Goal: Task Accomplishment & Management: Use online tool/utility

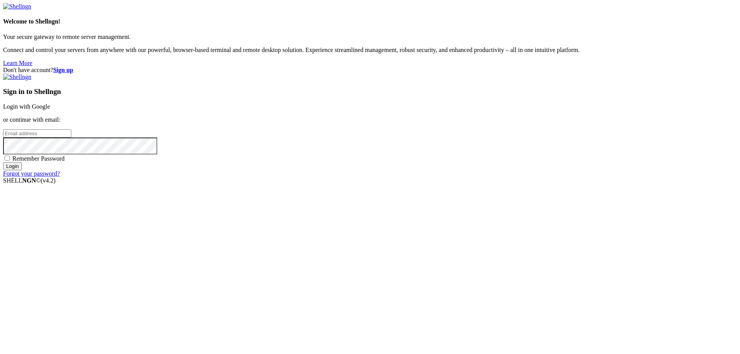
click at [50, 110] on link "Login with Google" at bounding box center [26, 106] width 47 height 7
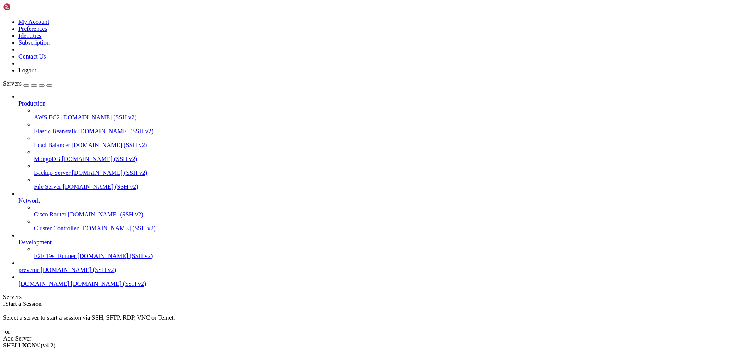
click at [143, 301] on div " Start a Session Select a server to start a session via SSH, SFTP, RDP, VNC or…" at bounding box center [370, 322] width 734 height 42
click at [71, 287] on span "[DOMAIN_NAME] (SSH v2)" at bounding box center [109, 284] width 76 height 7
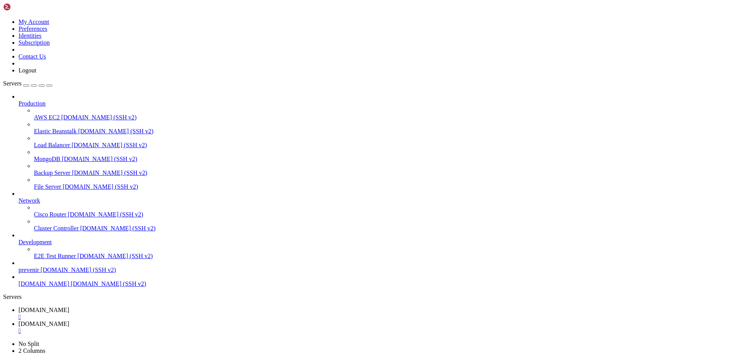
type input "/var/www/automaxx/app/Console/Commands"
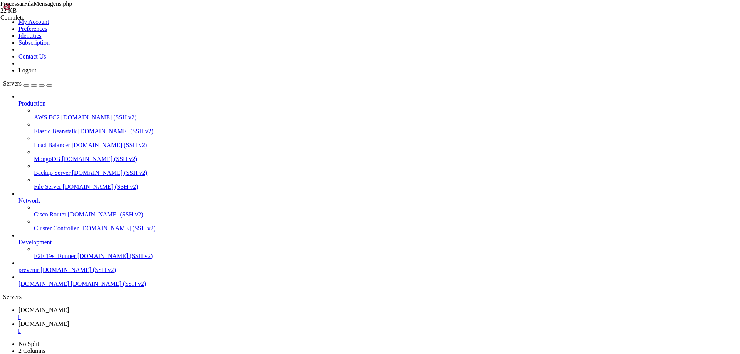
drag, startPoint x: 164, startPoint y: 70, endPoint x: 386, endPoint y: 138, distance: 232.4
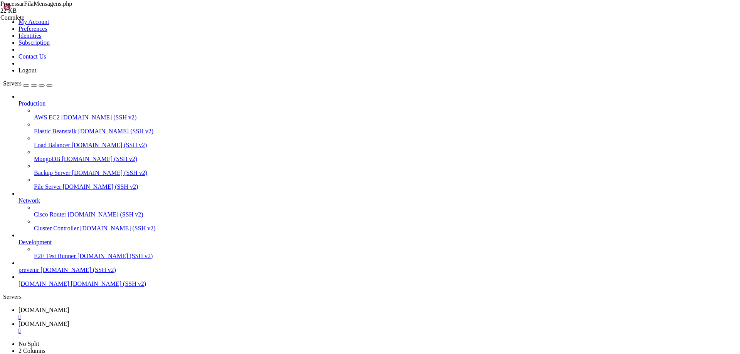
type textarea "} }"
paste textarea
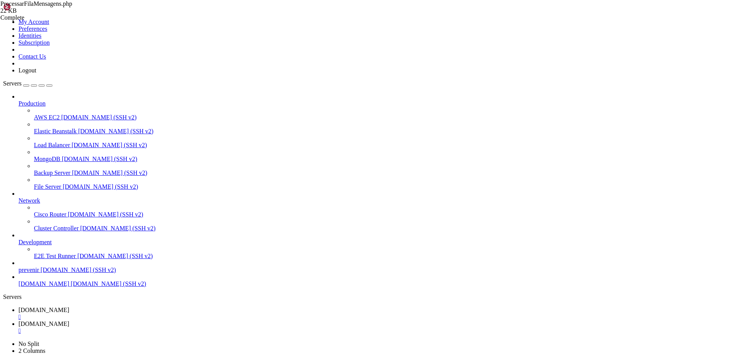
type textarea "'fileName' => 'Video',"
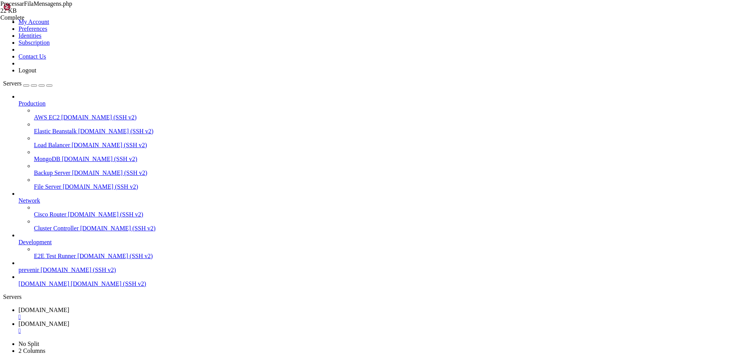
drag, startPoint x: 164, startPoint y: 116, endPoint x: 229, endPoint y: 119, distance: 64.9
type textarea "sleep($delayAleatorio);"
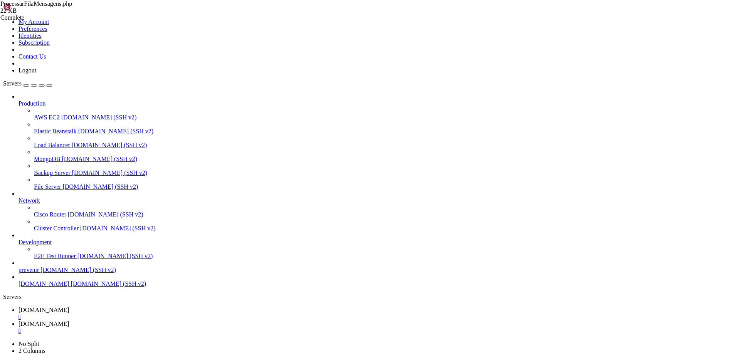
drag, startPoint x: 224, startPoint y: 121, endPoint x: 76, endPoint y: 115, distance: 149.0
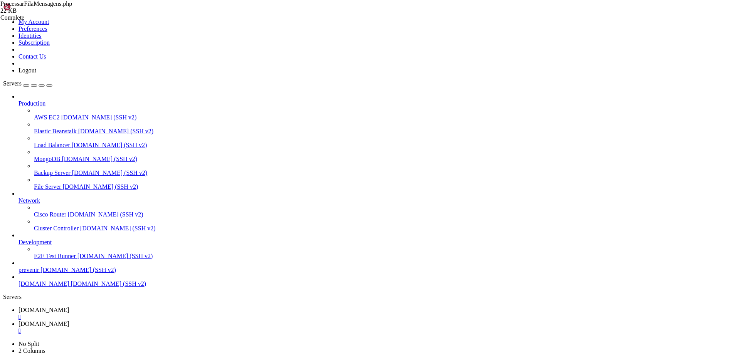
type textarea "Log::info('Retorno WhatsApp (vídeo):', $response->json());"
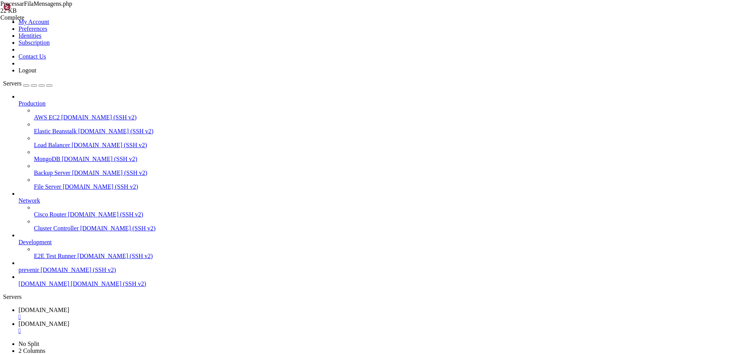
paste textarea
type textarea "$videoEnviado = true; MensagemEnviada::create([ 'nome_associado' => $mensagem->…"
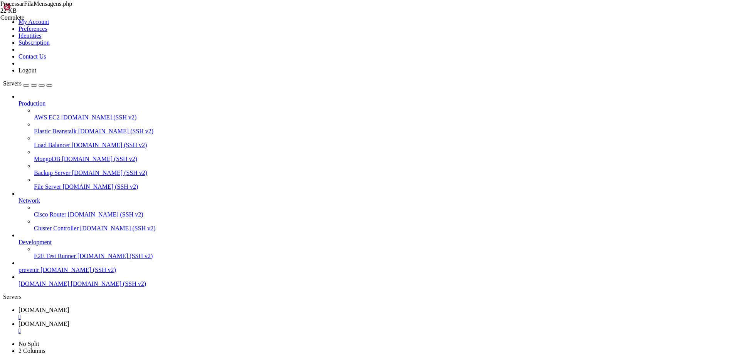
scroll to position [0, 6]
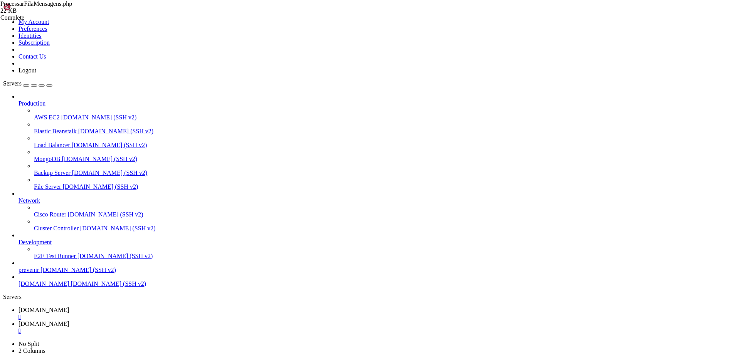
type textarea "$videoEnviado = true;"
drag, startPoint x: 229, startPoint y: 210, endPoint x: 179, endPoint y: 208, distance: 50.6
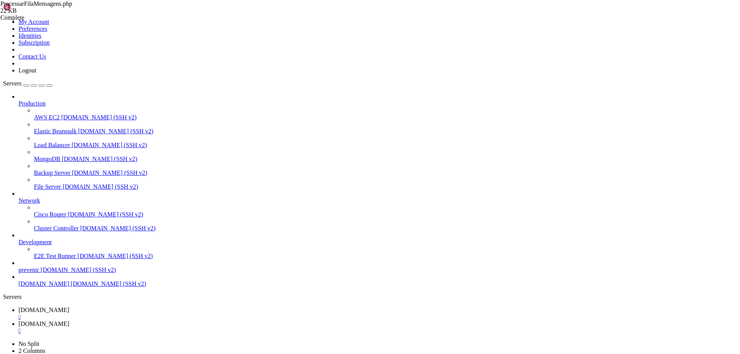
type textarea "'updated_at' => now() ]); } else { Log::error('Erro ao enviar vídeo', ['respons…"
type textarea "'updated_at' => now() ]);"
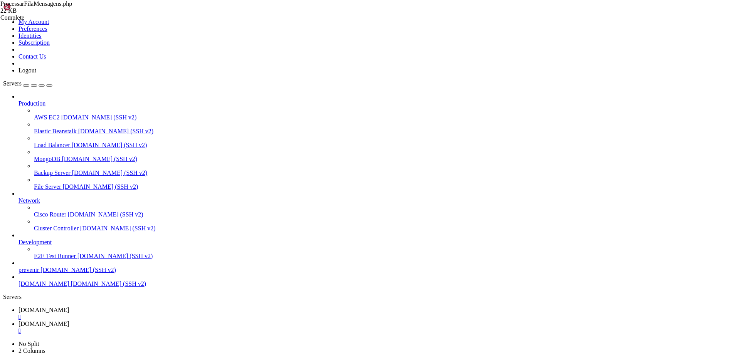
scroll to position [0, 5]
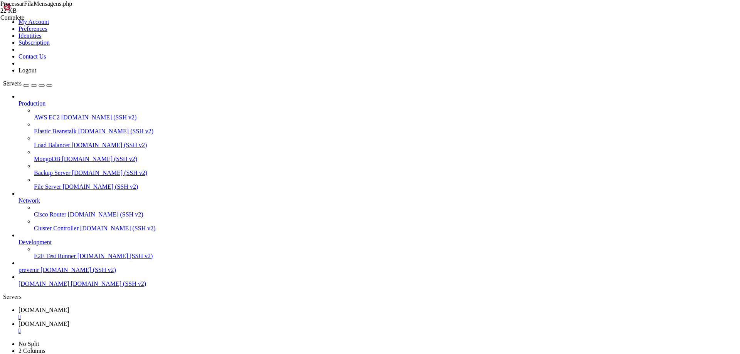
type textarea "throw new \Exception('Falha ao enviar vídeo');"
type textarea "} else {"
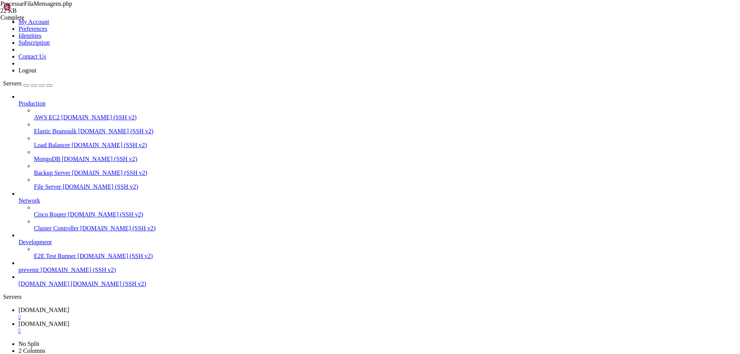
drag, startPoint x: 396, startPoint y: 256, endPoint x: 376, endPoint y: 263, distance: 22.0
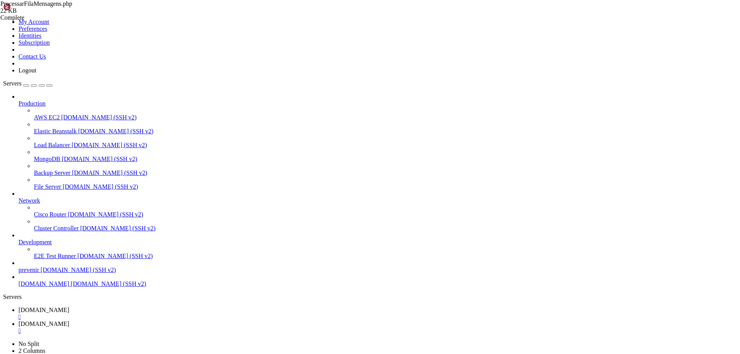
type textarea "Log::error('Erro ao enviar vídeo', ['response' => $responseVideo->json()]); } }"
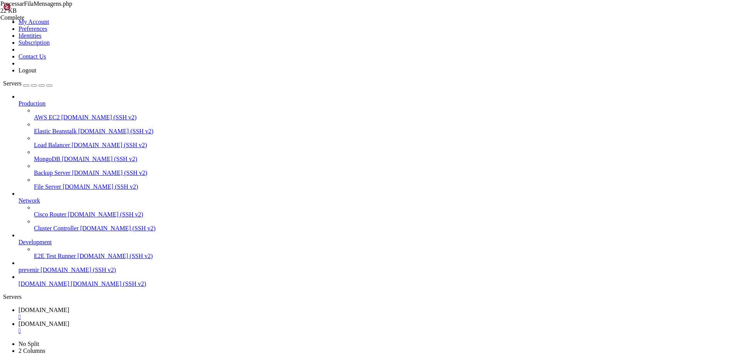
type textarea "} }"
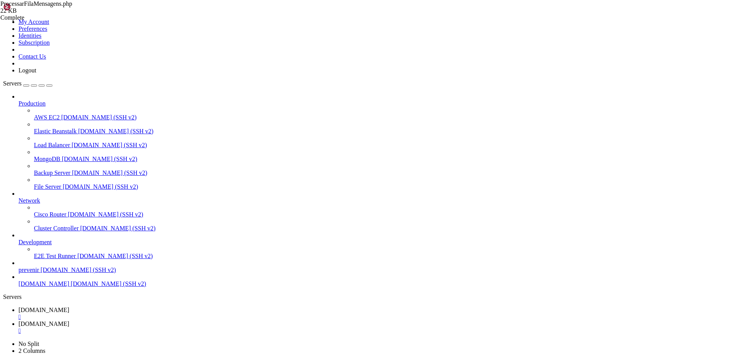
type textarea "if ($response->status() !== 201) {"
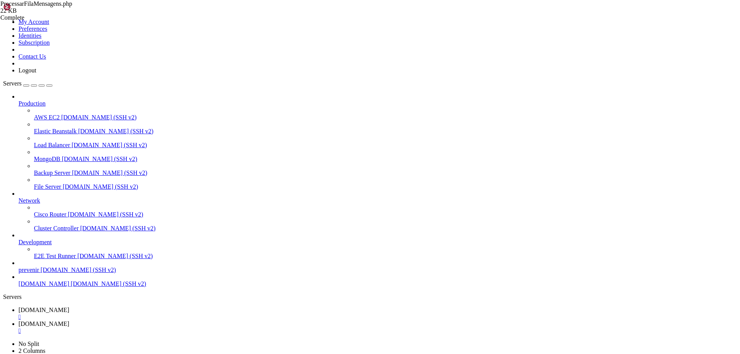
type textarea "}"
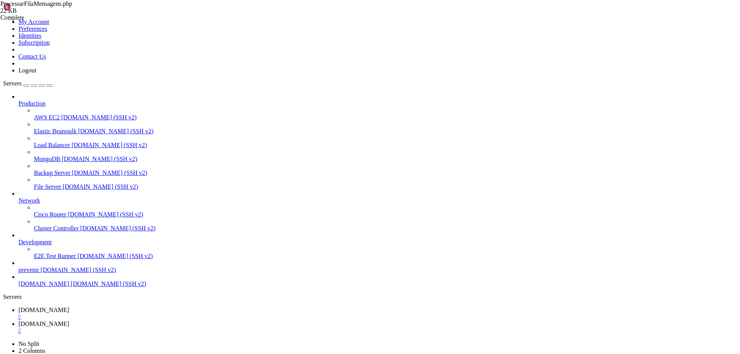
type textarea "}"
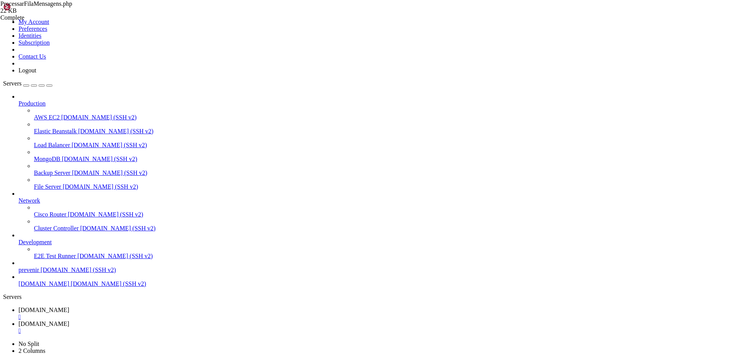
type textarea "Log::error('Erro ao enviar vídeo', ['response' => $responseVideo->json()]);"
drag, startPoint x: 260, startPoint y: 236, endPoint x: 259, endPoint y: 240, distance: 4.4
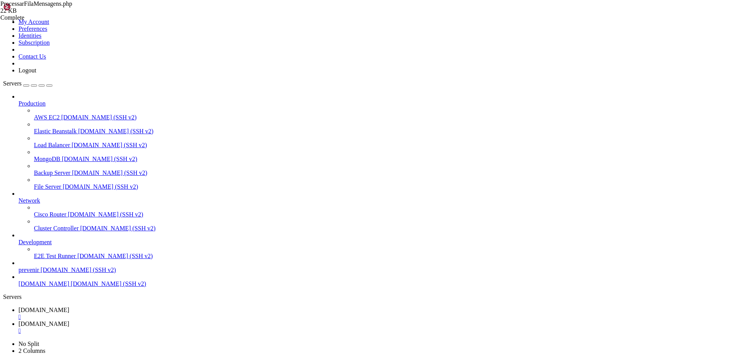
scroll to position [0, 5]
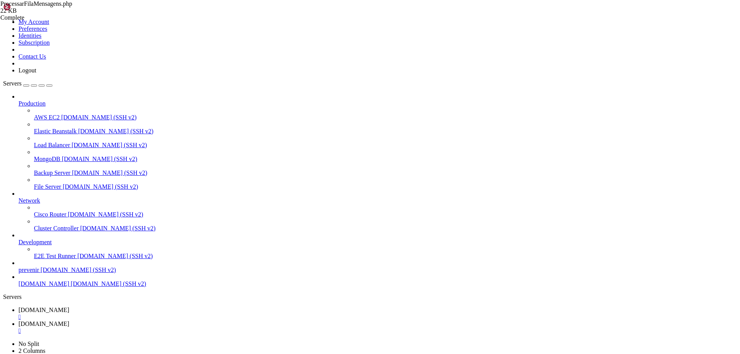
type textarea "}"
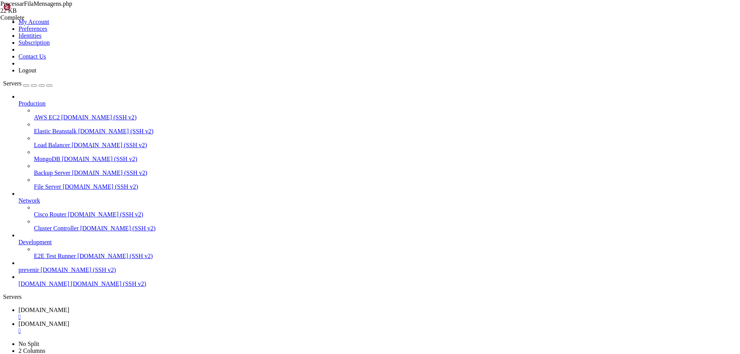
type textarea "}"
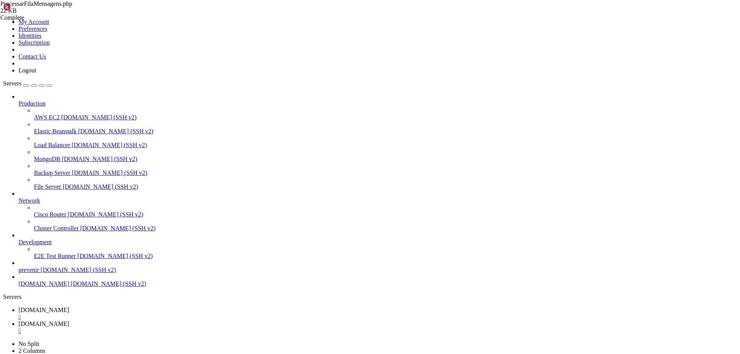
drag, startPoint x: 160, startPoint y: 118, endPoint x: 165, endPoint y: 118, distance: 4.6
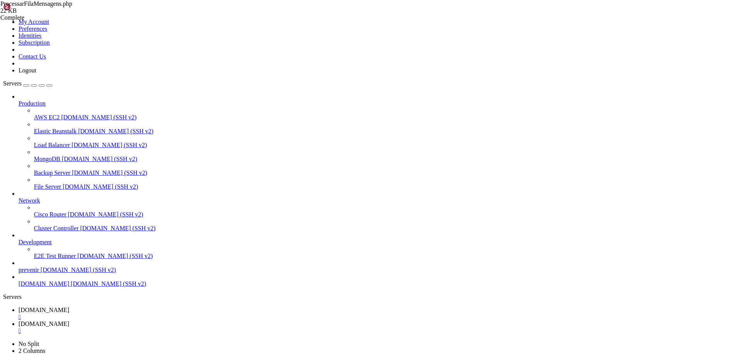
paste textarea "Video"
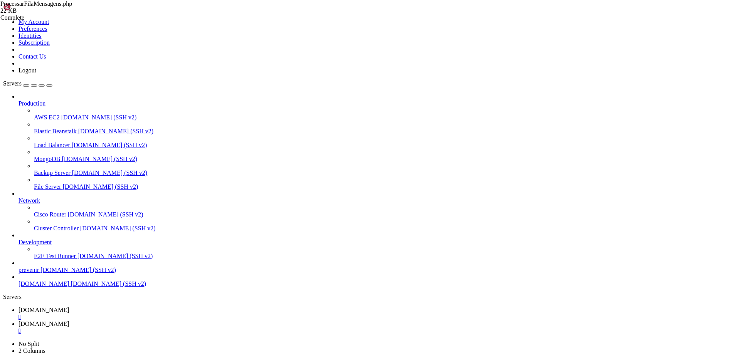
paste textarea "Video"
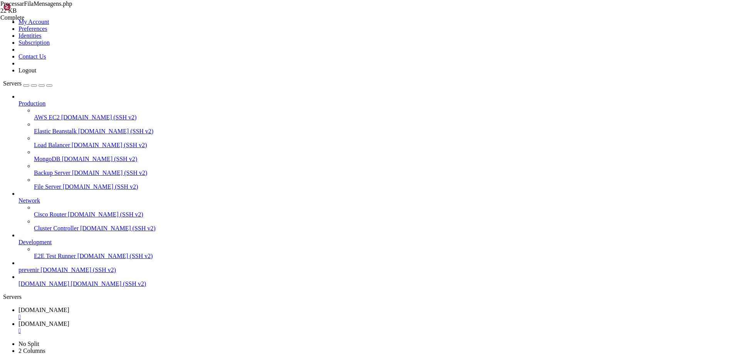
type textarea "}"
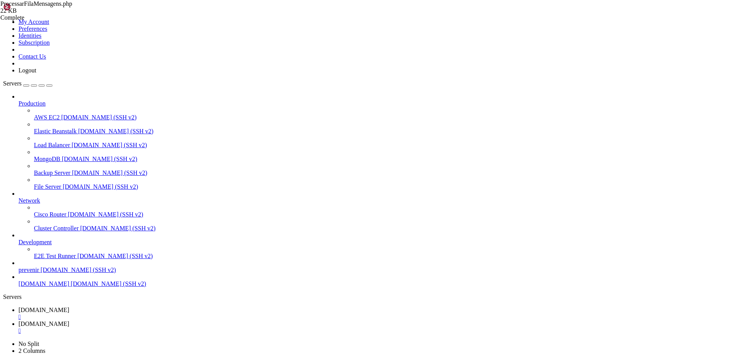
scroll to position [1496, 0]
type textarea "if ($responseVideo->status() === 201) { $videoEnviado = true; MensagemEnviada::…"
type textarea "Log::info('Retorno WhatsApp (vídeo):', $response->json());"
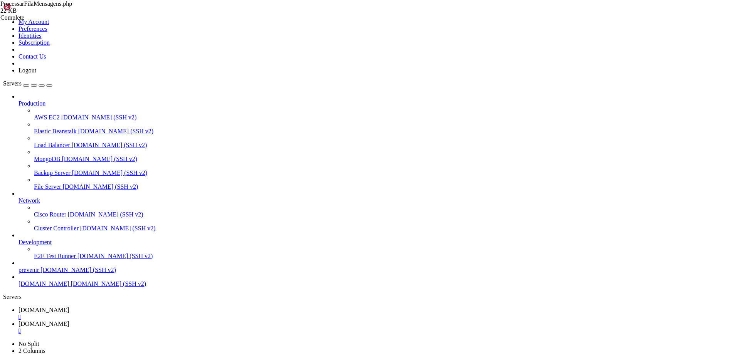
type textarea "return false; // sem dados suficientes para validar"
type textarea "'placa' => $mensagem->associado_placa, 'mensagem' => $mensagemFinal, 'url_image…"
type textarea "}"
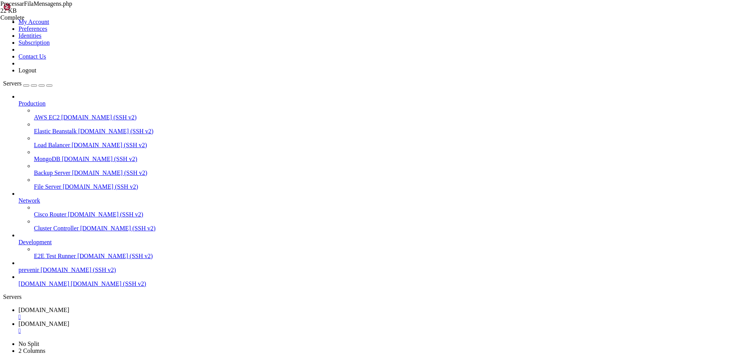
scroll to position [0, 39]
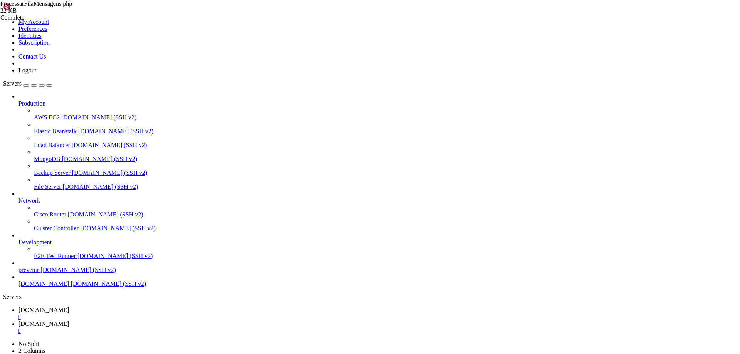
scroll to position [1460, 0]
type textarea "'updated_at' => now() ]);"
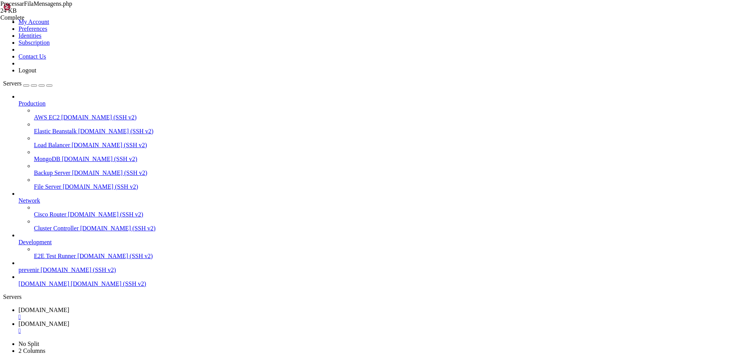
type textarea "Log::info('Envio de imagem');"
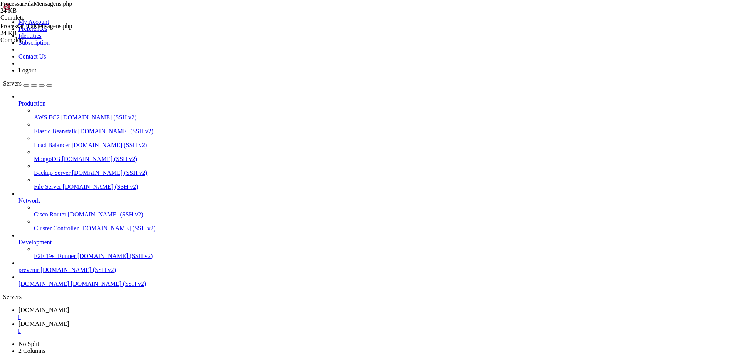
type textarea "$endpoint = "https://[DOMAIN_NAME]/message/sendMedia/{$instancia}";"
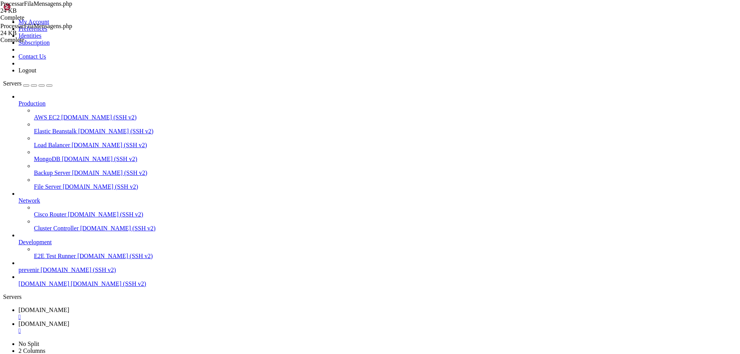
type textarea "if ($urlImagem) {"
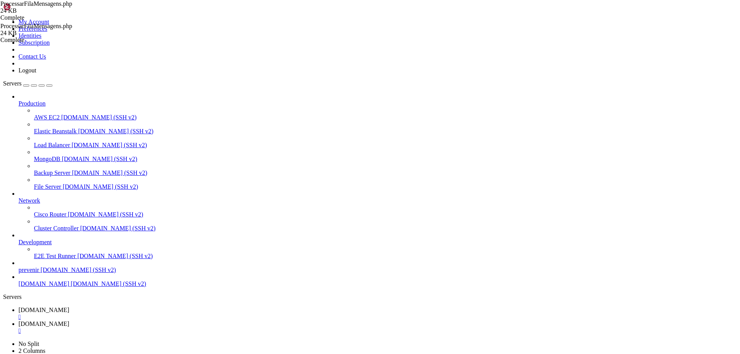
type textarea "if ($urlImagem || $urlVideo) {"
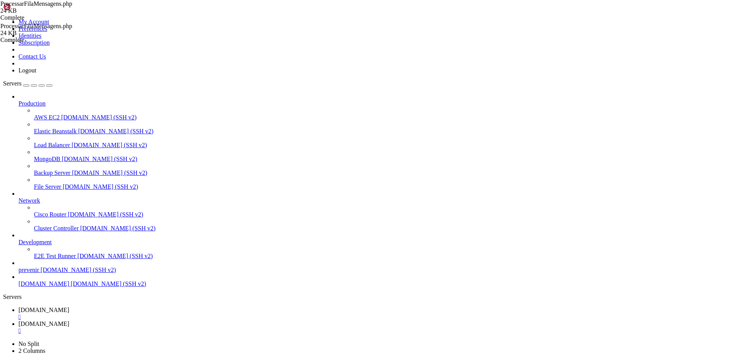
type textarea "if ($urlImagem || $urlVideo) {"
paste textarea "$imagemEnviada = false; $videoEnviado = false;"
type textarea "$imagemEnviada = false; $videoEnviado = false;"
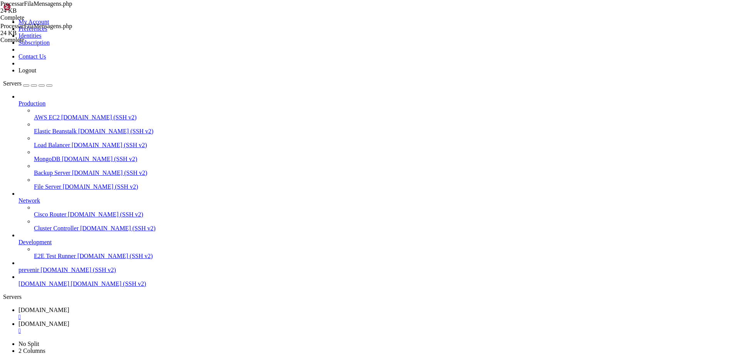
drag, startPoint x: 214, startPoint y: 140, endPoint x: 159, endPoint y: 140, distance: 54.8
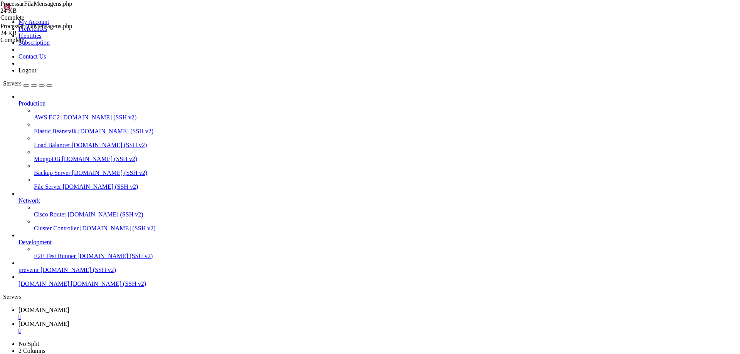
type textarea "if ($urlImagem) {"
paste textarea "$imagemEnviada = false;"
type textarea "$imagemEnviada = false;"
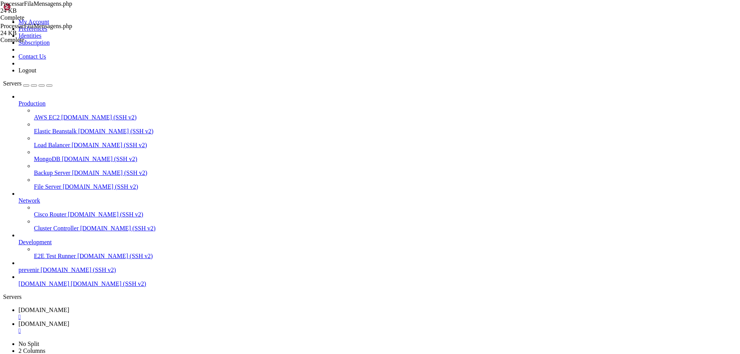
scroll to position [1157, 0]
type textarea "if ($response->status() !== 201) {"
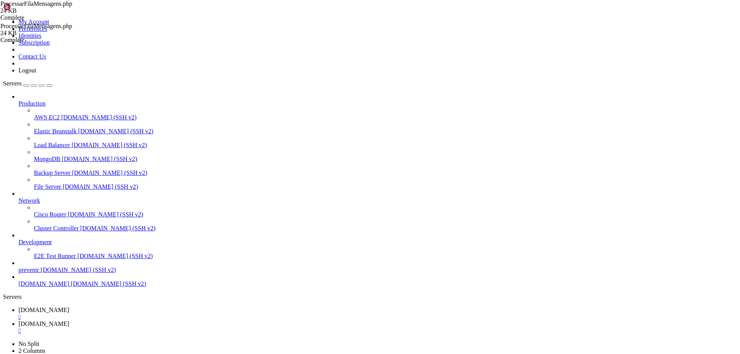
type textarea "])->timeout(120)->post($endpoint, $payloadImage);"
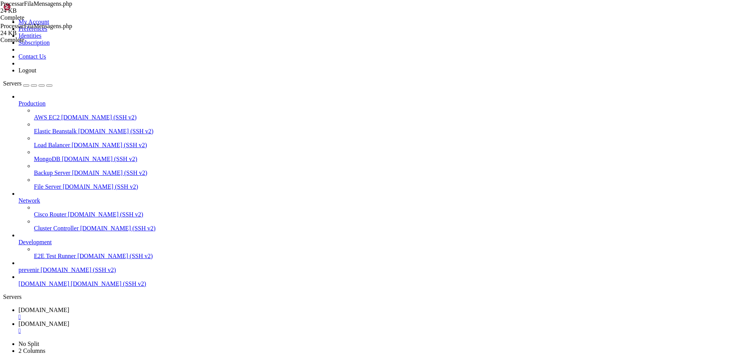
type textarea "throw new \Exception('Falha ao enviar imagem');"
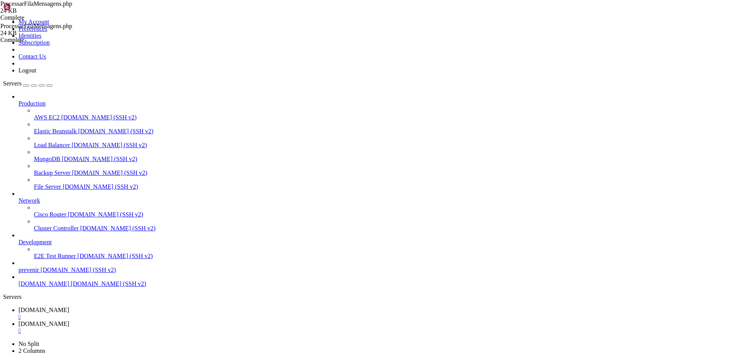
type textarea "])->timeout(120)->post($endpoint, $payloadImage);"
drag, startPoint x: 173, startPoint y: 310, endPoint x: 267, endPoint y: 312, distance: 94.1
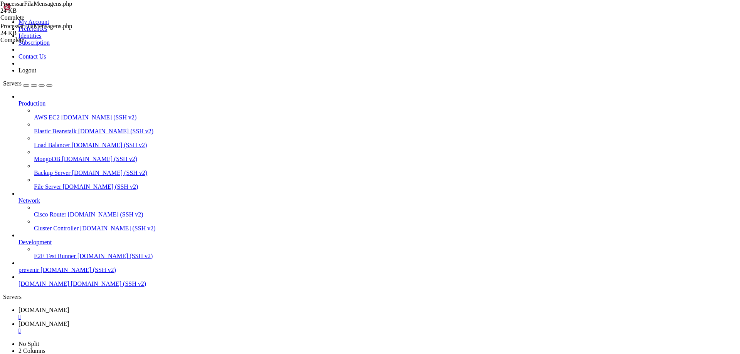
type textarea "if ($responseVideo->status() === 201) {"
drag, startPoint x: 214, startPoint y: 135, endPoint x: 174, endPoint y: 136, distance: 39.7
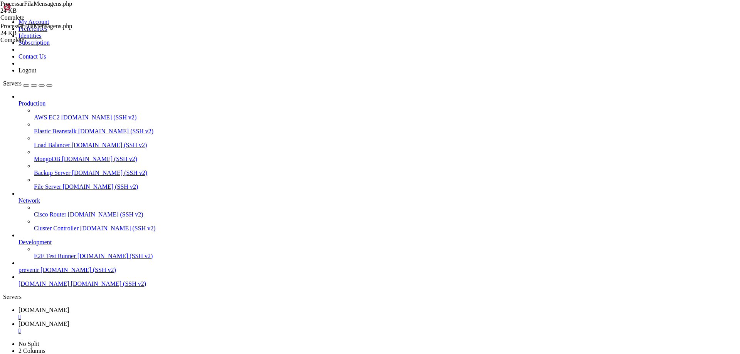
paste textarea "Video->status() === 201) {"
type textarea "if ($responseVideo->status() === 201) { }"
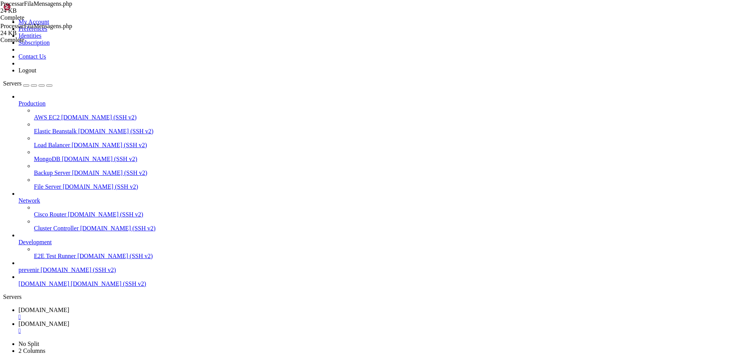
paste textarea
type textarea "if ($response->status() === 201) {"
drag, startPoint x: 216, startPoint y: 46, endPoint x: 160, endPoint y: 48, distance: 56.3
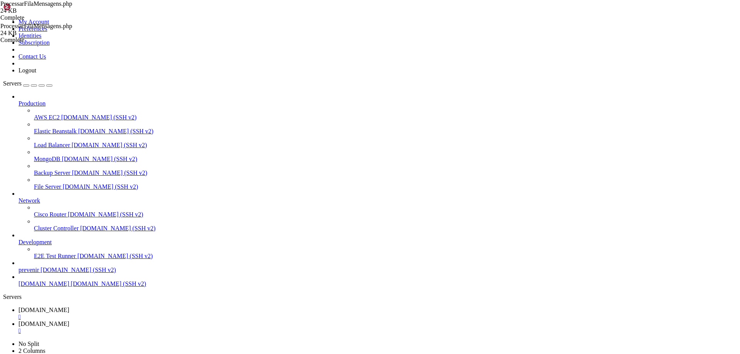
type textarea "}"
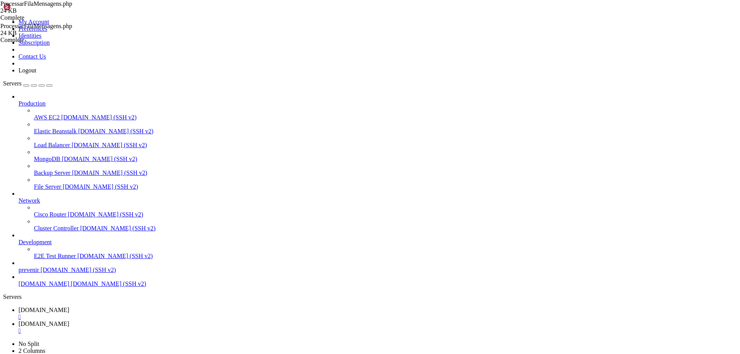
paste textarea "$imagemEnviada = false;"
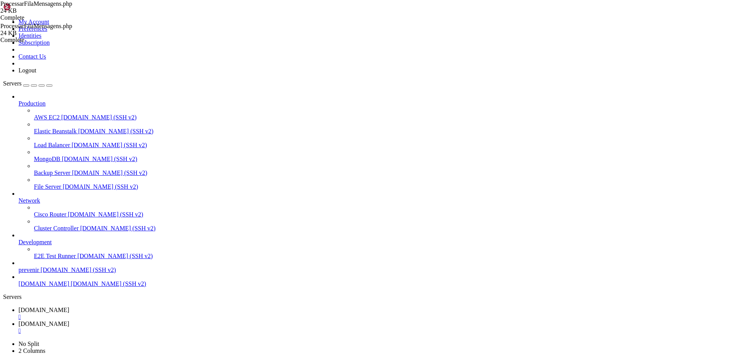
drag, startPoint x: 179, startPoint y: 185, endPoint x: 233, endPoint y: 185, distance: 53.6
type textarea "$imagemEnviada = true;"
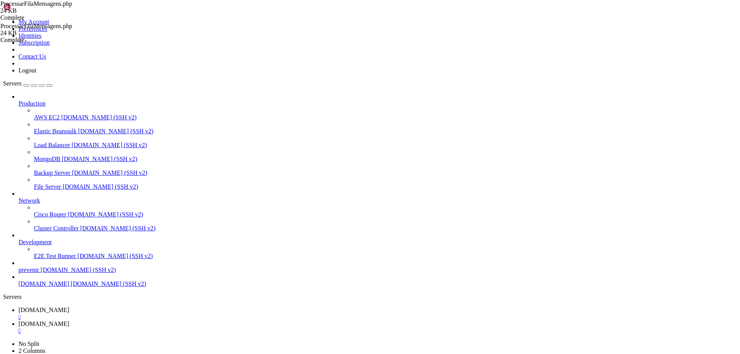
type textarea "if ($response->status() === 201) {"
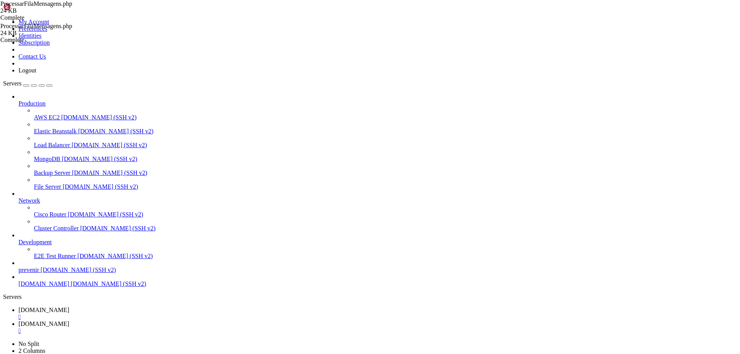
type textarea "if ($urlVideo) {"
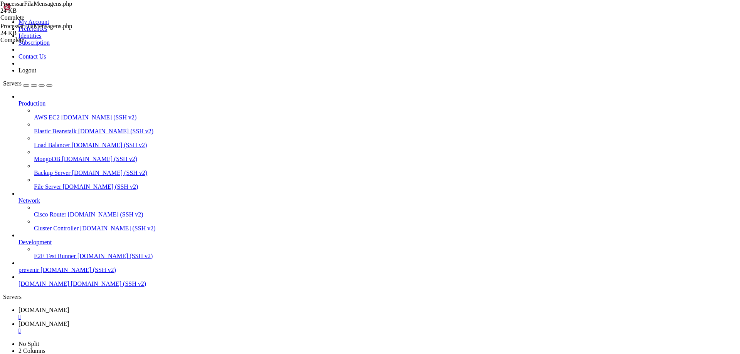
scroll to position [555, 0]
drag, startPoint x: 364, startPoint y: 116, endPoint x: 90, endPoint y: 108, distance: 274.4
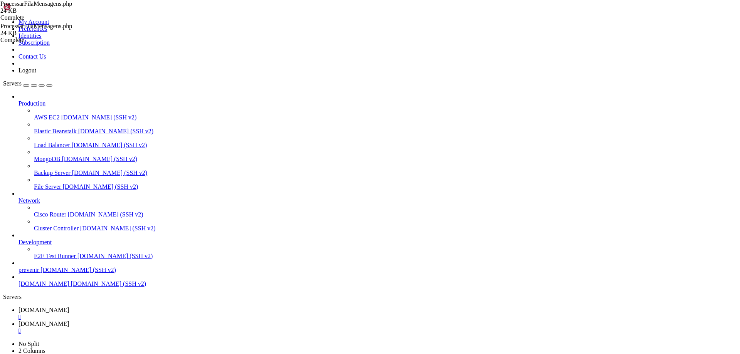
type textarea "if ($urlVideo) {"
paste textarea "$mensagemFinal = "{$mensagem->mensagem}\n\n{$dataHoraEnvio} (Mensagem enviada a…"
type textarea "$dataHoraEnvio = now()->format('d/m/Y - H:i:s');"
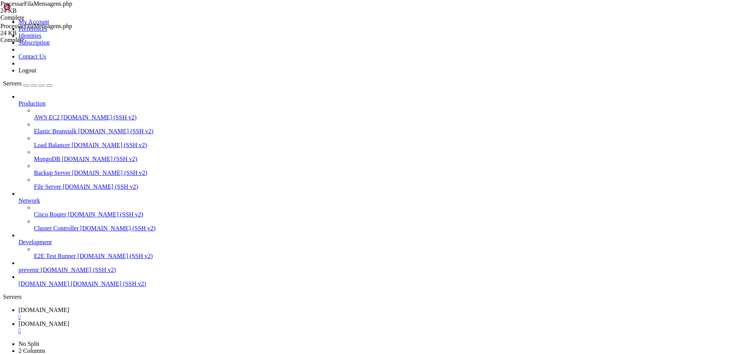
drag, startPoint x: 187, startPoint y: 166, endPoint x: 174, endPoint y: 167, distance: 13.2
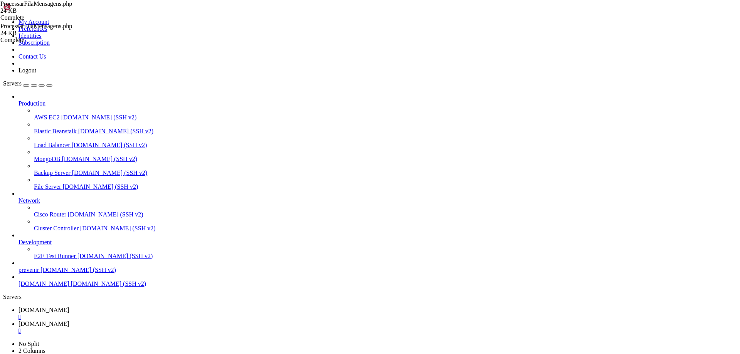
type textarea "// 2) Envia VÍDEO (se houver)"
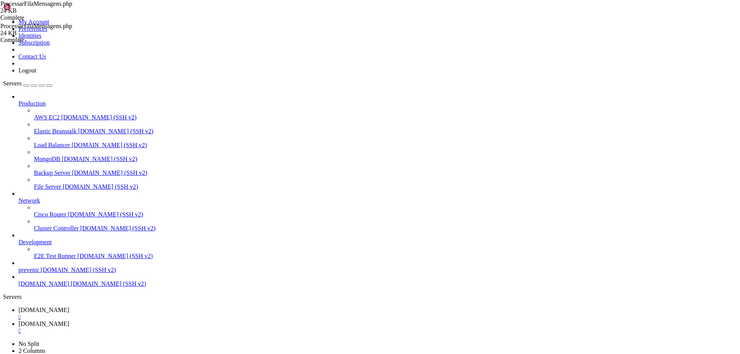
type textarea "if ($urlVideo) {"
drag, startPoint x: 177, startPoint y: 280, endPoint x: 133, endPoint y: 192, distance: 98.1
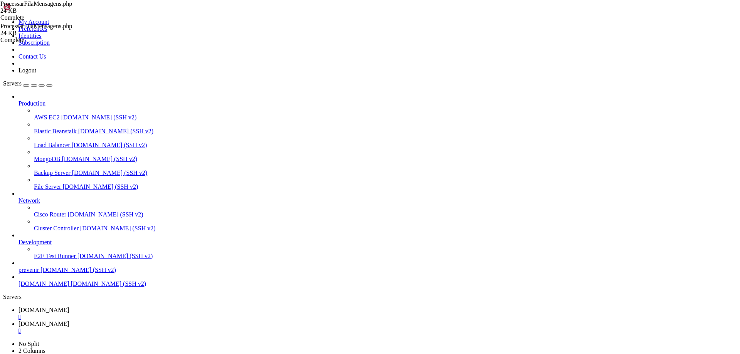
type textarea "// Adiciona data e hora automaticamente ao final da mensagem $dataHoraEnvio = n…"
type textarea "if ($urlVideo) {"
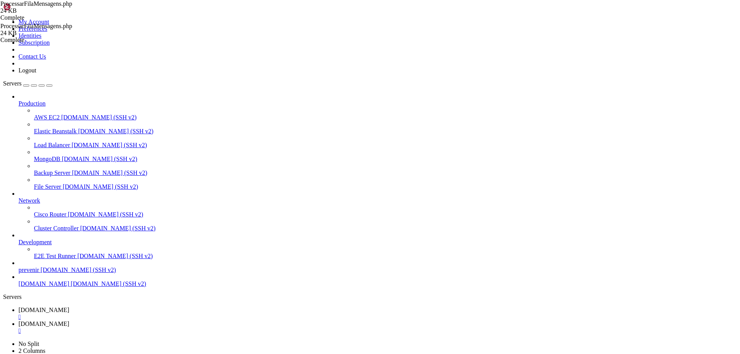
scroll to position [0, 6]
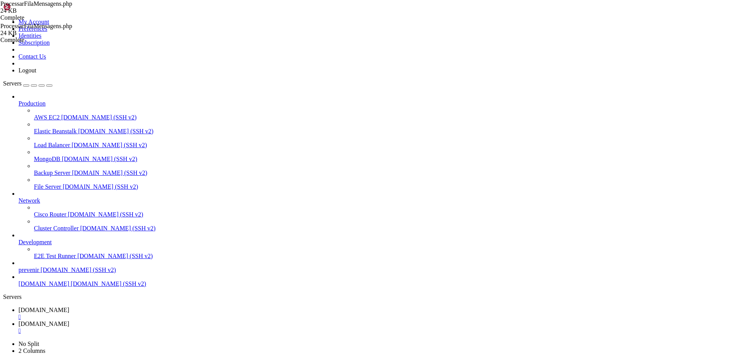
paste textarea "Enviada"
type textarea "if ($imagemEnviada){"
type textarea "}"
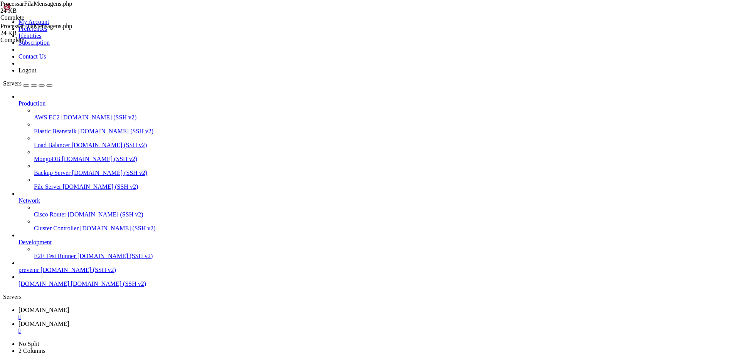
scroll to position [0, 4]
type textarea "$mensagemFinal = "{$mensagem->mensagem}\n\n{$dataHoraEnvio} (Mensagem enviada a…"
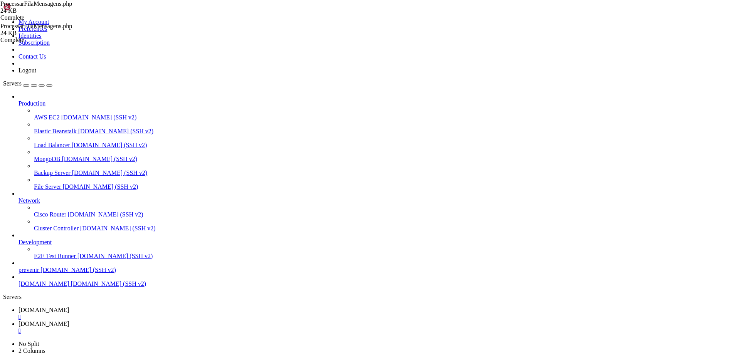
paste textarea "}"
type textarea "}"
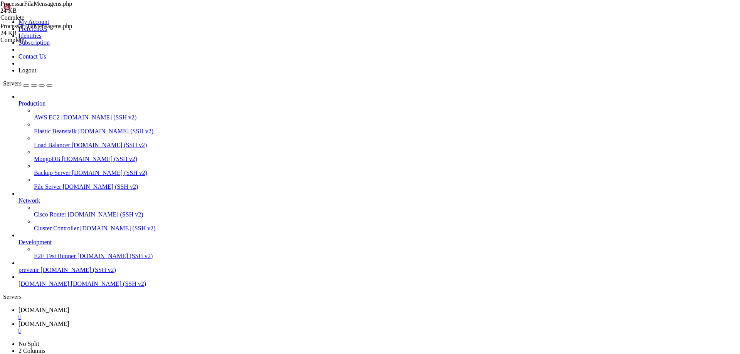
scroll to position [0, 4]
type textarea "if ($urlVideo) {"
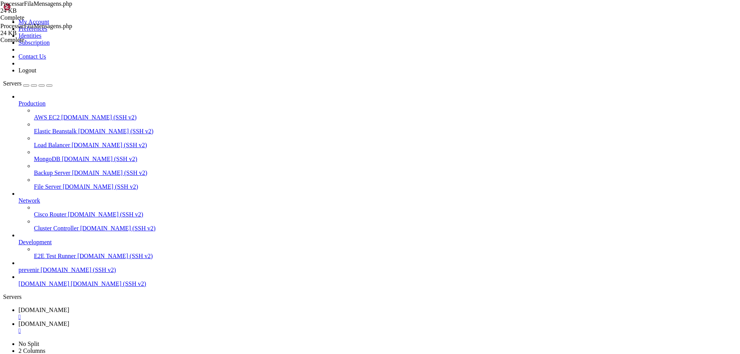
drag, startPoint x: 304, startPoint y: 210, endPoint x: 211, endPoint y: 210, distance: 93.7
type textarea "$mensagemFinal = "{$mensagem->mensagem}\n\n{$dataHoraEnvio} (Mensagem enviada a…"
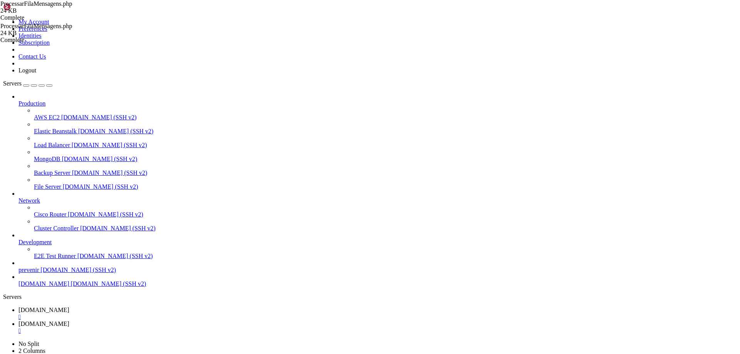
drag, startPoint x: 268, startPoint y: 208, endPoint x: 210, endPoint y: 209, distance: 57.9
type textarea "$dataHoraEnvio = now()->format('d/m/Y - H:i:s');"
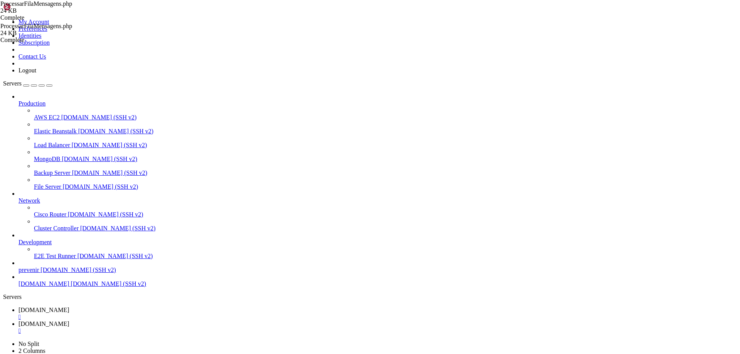
type textarea "if ($imagemEnviada){"
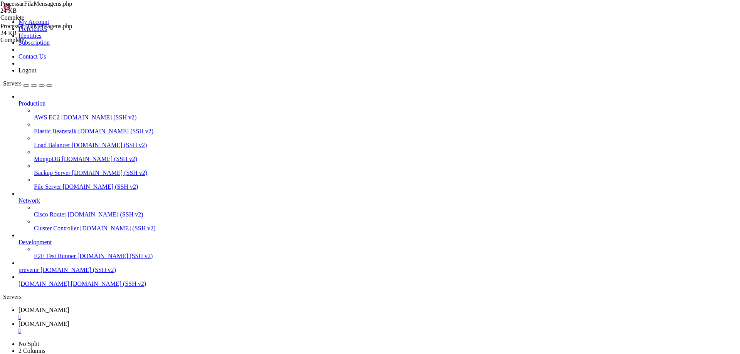
type textarea "if ($urlVideo) {"
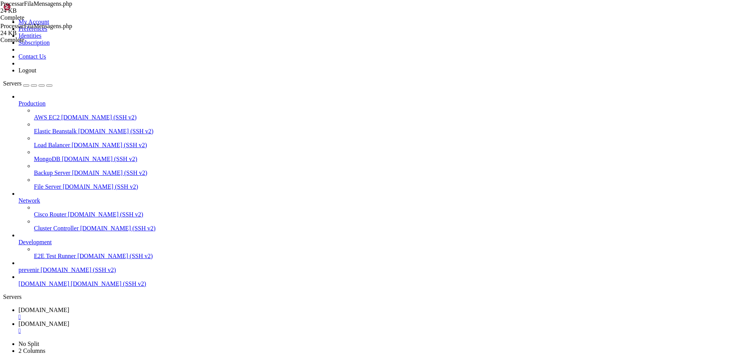
type textarea "$dataHoraEnvio = now()->format('d/m/Y - H:i:s');"
type textarea "$mensagemFinal = "{$dataHoraEnvio} (Mensagem enviada automaticamente)";"
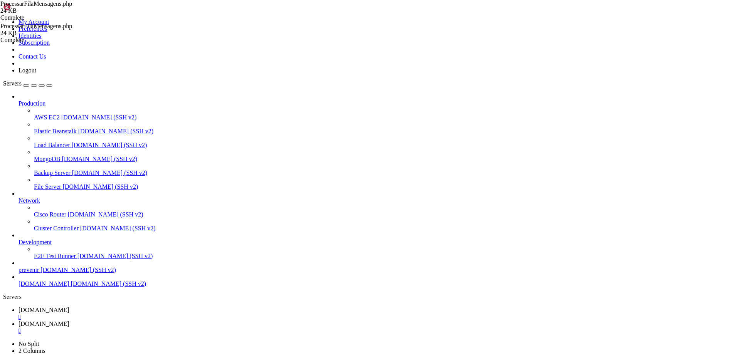
type textarea "];"
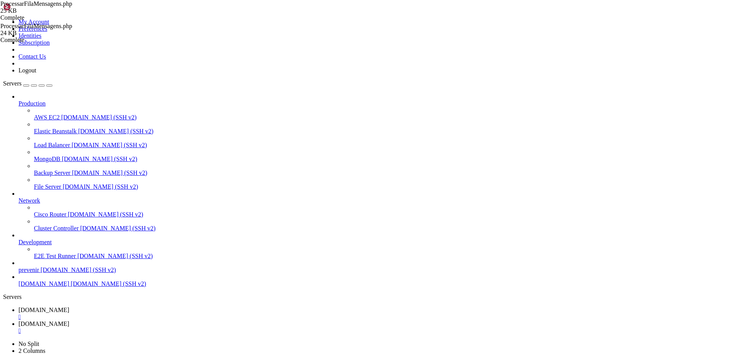
drag, startPoint x: 245, startPoint y: 184, endPoint x: 166, endPoint y: 56, distance: 151.1
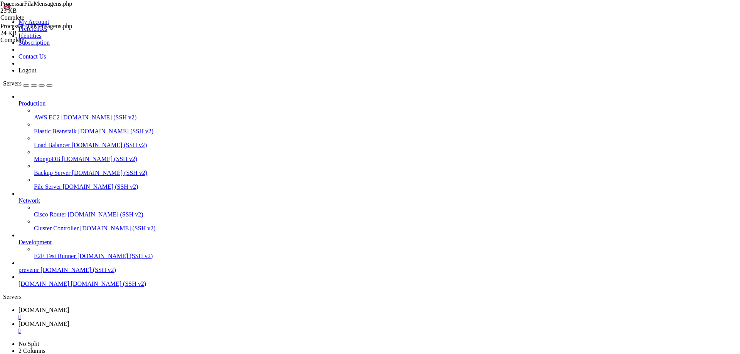
type input "/var/www/automaxx/storage/logs"
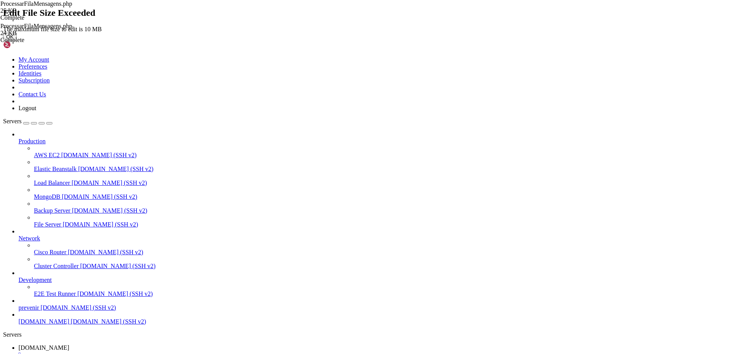
click at [17, 41] on button "OK" at bounding box center [9, 37] width 13 height 8
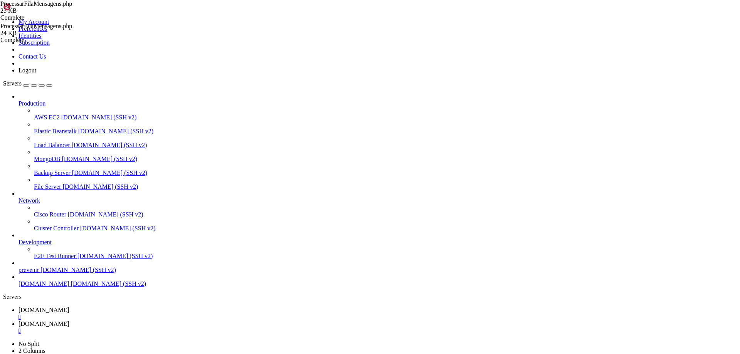
drag, startPoint x: 177, startPoint y: 220, endPoint x: 523, endPoint y: 85, distance: 371.9
click at [69, 307] on span "[DOMAIN_NAME]" at bounding box center [44, 310] width 51 height 7
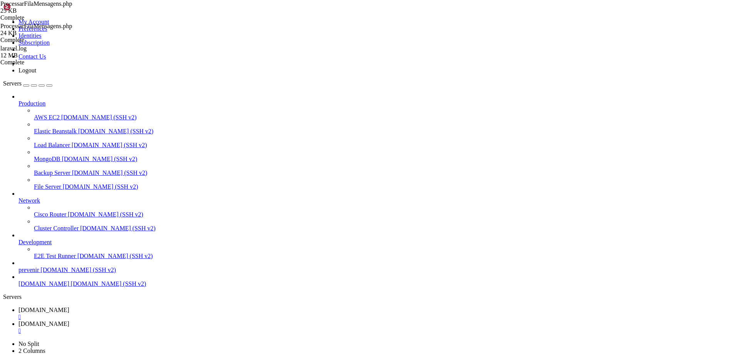
drag, startPoint x: 78, startPoint y: 673, endPoint x: 211, endPoint y: 622, distance: 143.0
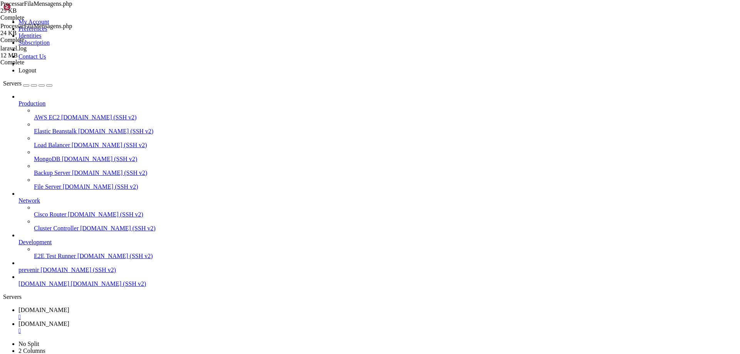
scroll to position [7, 2]
drag, startPoint x: 367, startPoint y: 695, endPoint x: 7, endPoint y: 676, distance: 360.7
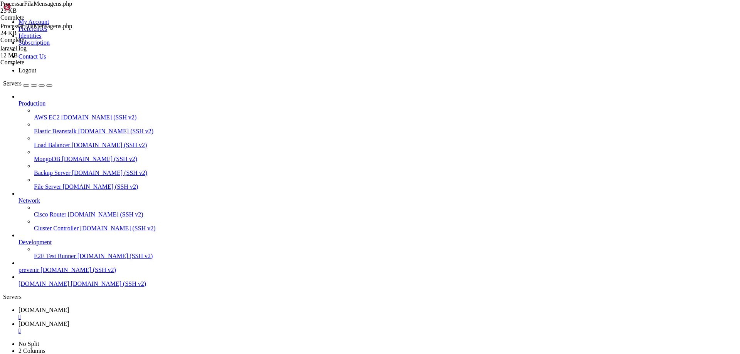
click at [69, 321] on span "[DOMAIN_NAME]" at bounding box center [44, 324] width 51 height 7
drag, startPoint x: 705, startPoint y: 3, endPoint x: 220, endPoint y: 264, distance: 551.0
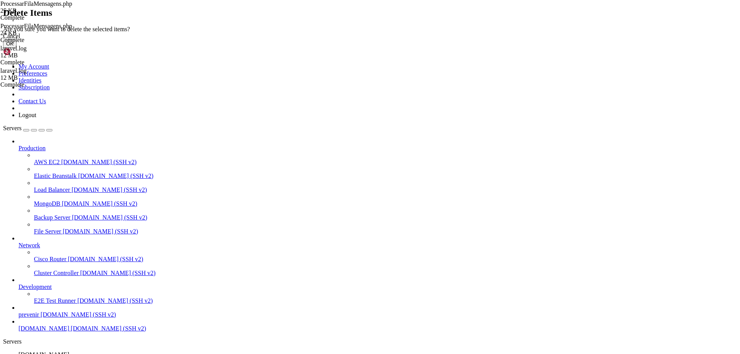
click at [17, 48] on button "OK" at bounding box center [9, 44] width 13 height 8
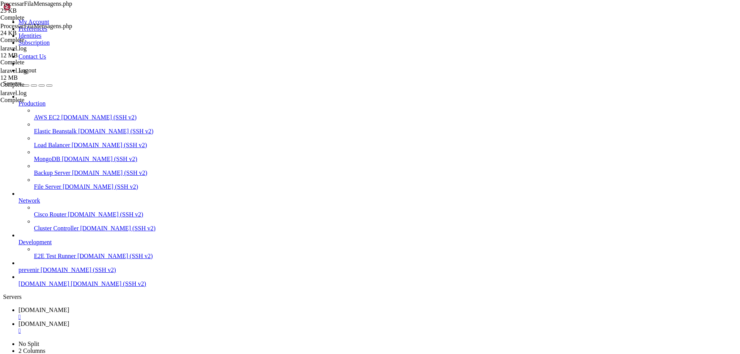
drag, startPoint x: 414, startPoint y: 283, endPoint x: 419, endPoint y: 283, distance: 5.0
click at [69, 307] on span "[DOMAIN_NAME]" at bounding box center [44, 310] width 51 height 7
